Goal: Browse casually

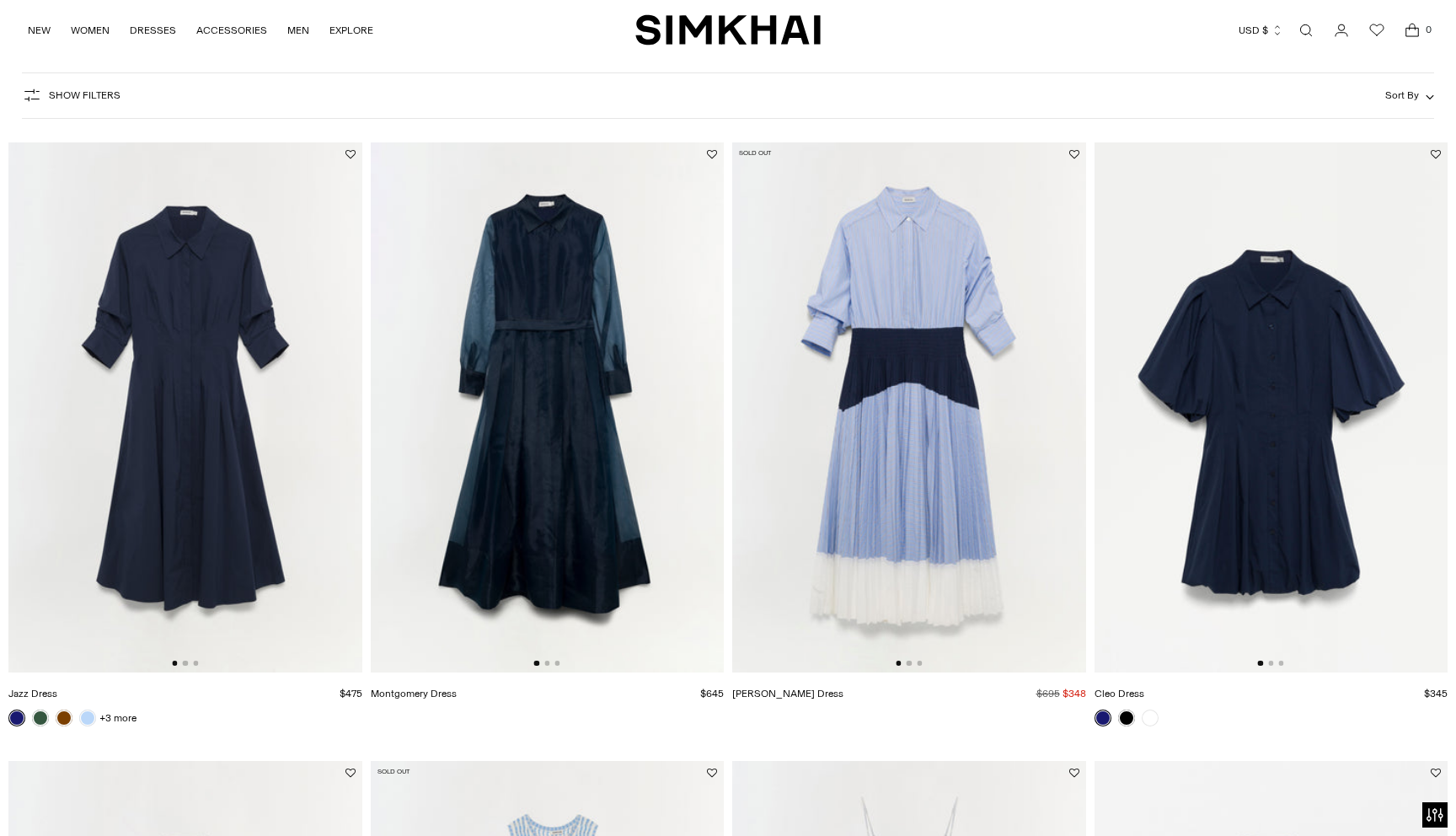
scroll to position [94, 0]
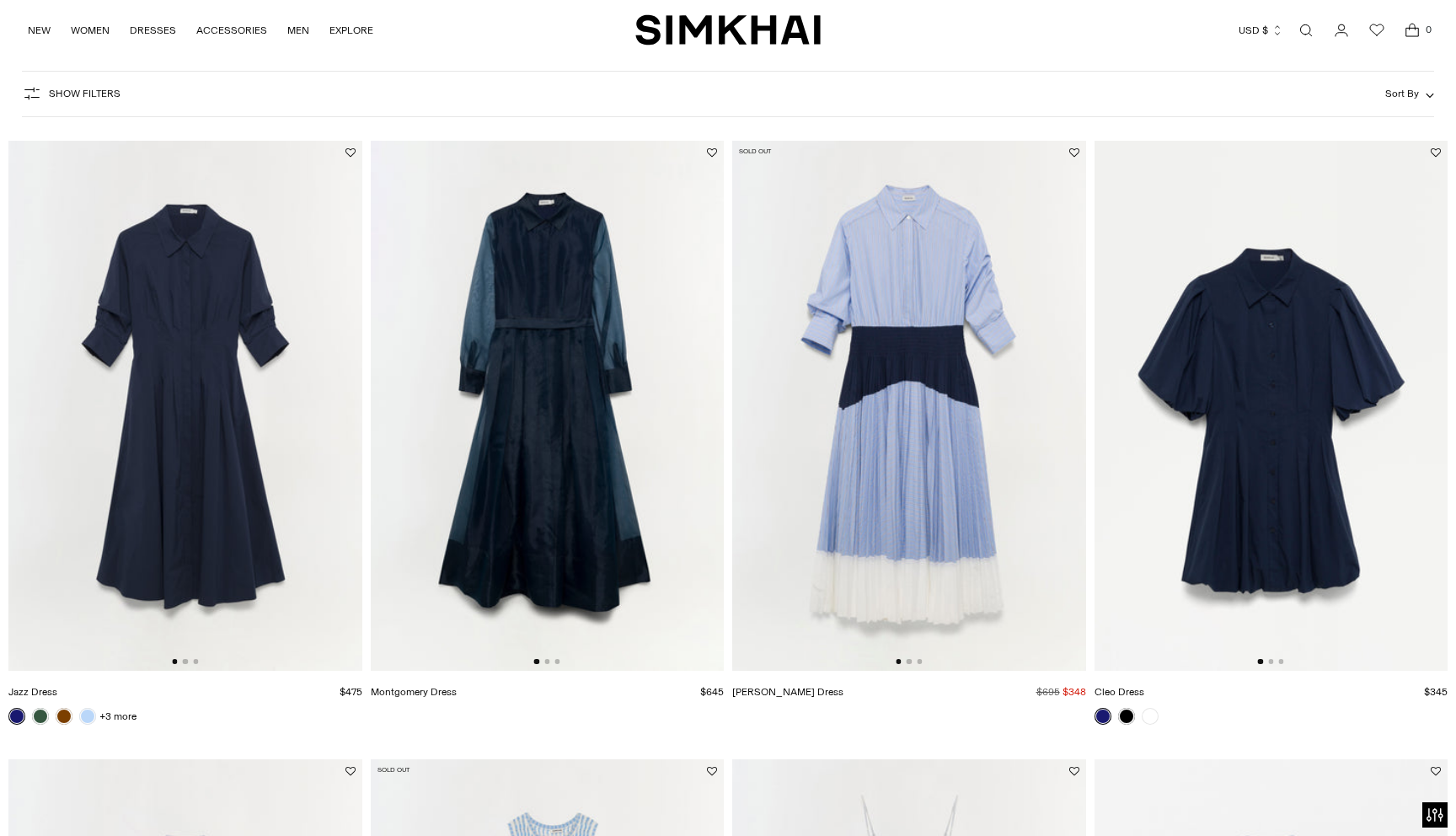
click at [1269, 659] on img at bounding box center [1270, 405] width 354 height 530
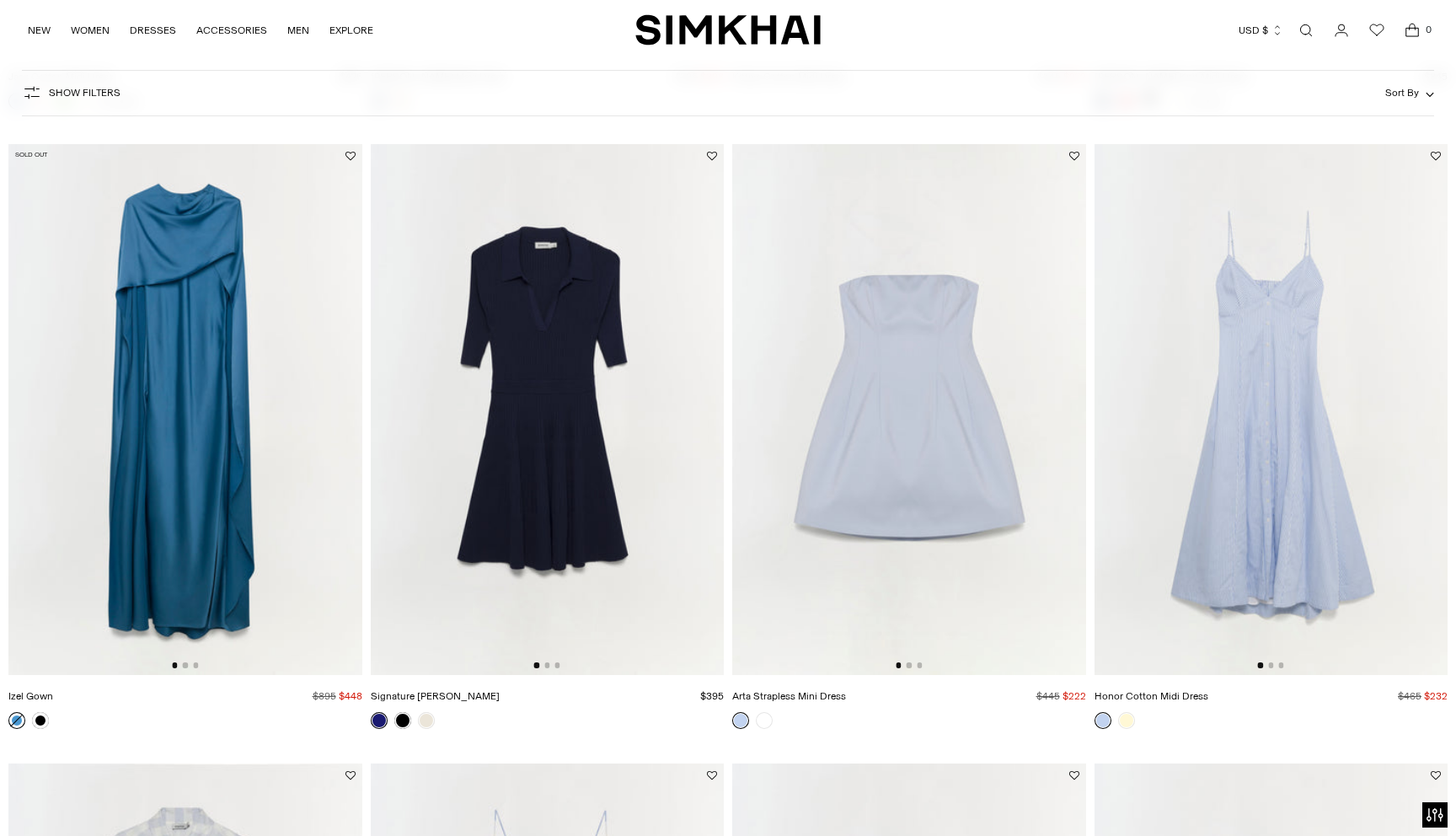
scroll to position [1331, 0]
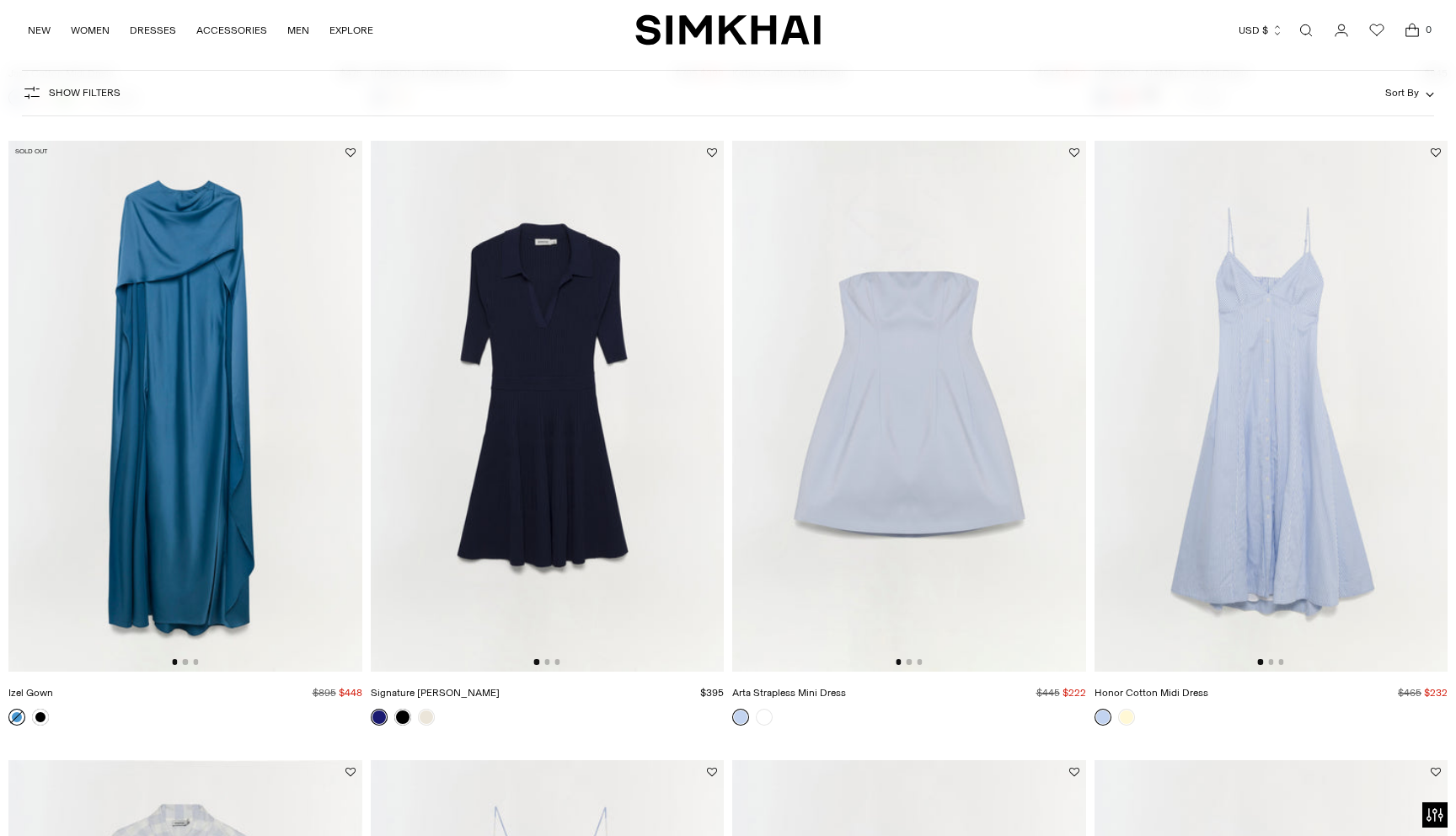
click at [529, 455] on img at bounding box center [547, 405] width 354 height 530
click at [1216, 533] on img at bounding box center [1270, 405] width 354 height 530
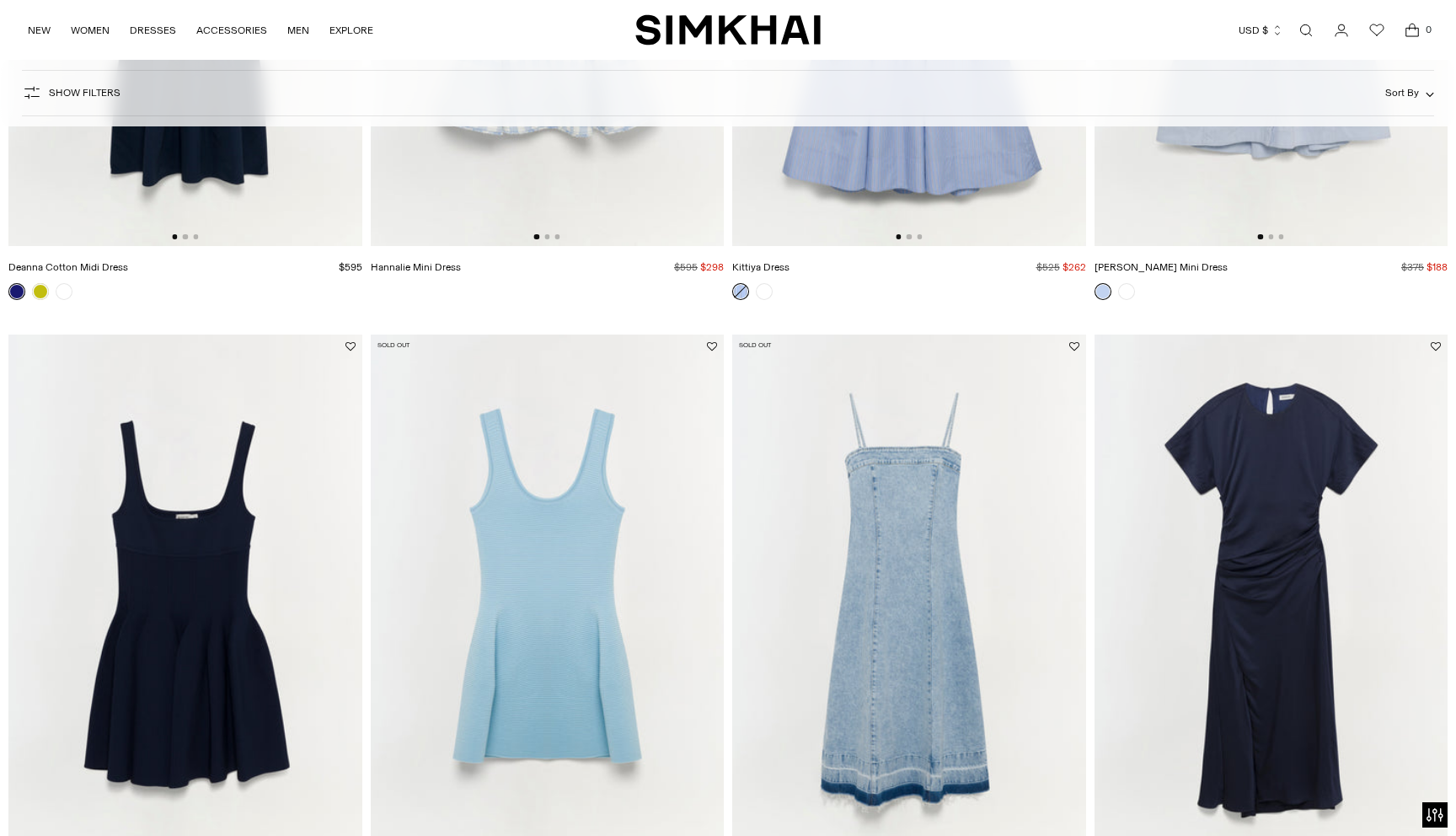
scroll to position [2888, 0]
